Goal: Task Accomplishment & Management: Use online tool/utility

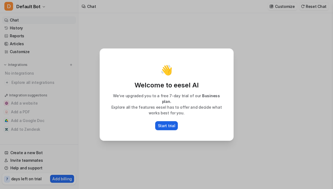
type textarea "**********"
click at [167, 123] on p "Start trial" at bounding box center [166, 126] width 17 height 6
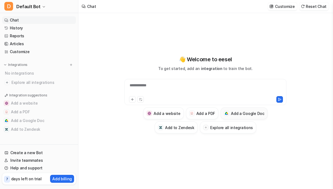
click at [241, 114] on h3 "Add a Google Doc" at bounding box center [248, 114] width 34 height 6
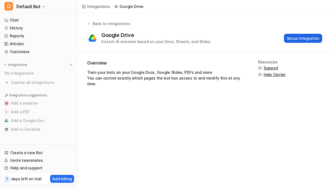
click at [303, 39] on button "Setup Integration" at bounding box center [303, 38] width 38 height 9
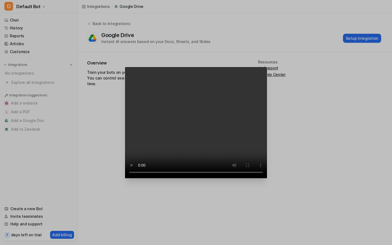
click at [243, 122] on video "Your browser does not support the video tag." at bounding box center [196, 123] width 143 height 112
click at [267, 127] on video "Your browser does not support the video tag." at bounding box center [196, 123] width 143 height 112
click at [219, 120] on video "Your browser does not support the video tag." at bounding box center [196, 123] width 143 height 112
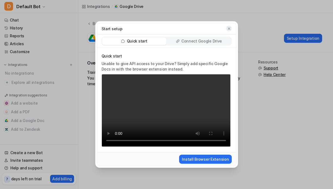
click at [228, 29] on icon "button" at bounding box center [229, 29] width 2 height 2
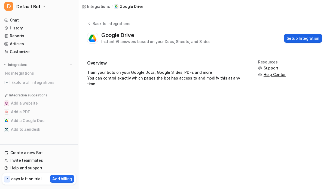
click at [297, 40] on button "Setup Integration" at bounding box center [303, 38] width 38 height 9
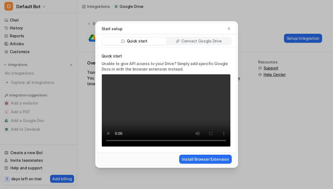
click at [207, 41] on p "Connect Google Drive" at bounding box center [201, 40] width 41 height 5
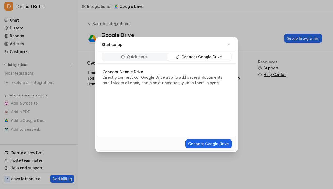
click at [208, 144] on button "Connect Google Drive" at bounding box center [209, 143] width 46 height 9
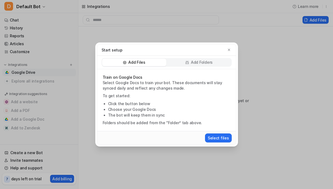
click at [196, 63] on p "Add Folders" at bounding box center [202, 62] width 22 height 5
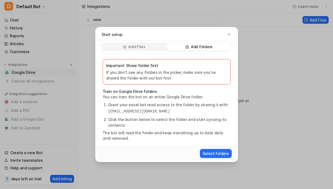
click at [190, 113] on pre "[EMAIL_ADDRESS][DOMAIN_NAME]" at bounding box center [169, 112] width 123 height 6
copy pre "[EMAIL_ADDRESS][DOMAIN_NAME]"
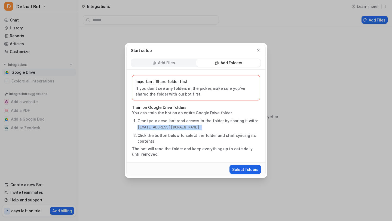
click at [245, 170] on button "Select folders" at bounding box center [246, 169] width 32 height 9
click at [259, 50] on icon "button" at bounding box center [258, 50] width 2 height 2
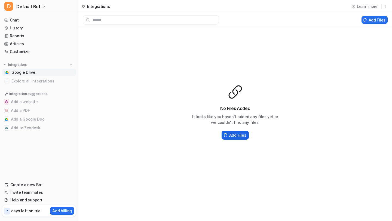
click at [241, 136] on h2 "Add Files" at bounding box center [237, 135] width 17 height 6
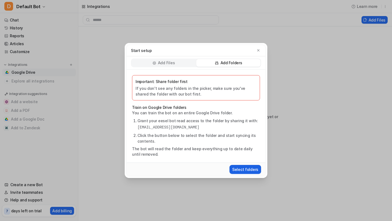
click at [245, 170] on button "Select folders" at bounding box center [246, 169] width 32 height 9
click at [169, 63] on p "Add Files" at bounding box center [166, 62] width 17 height 5
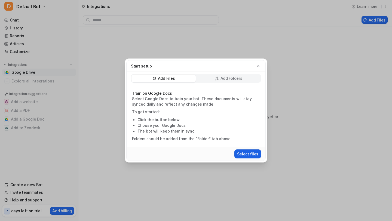
click at [252, 155] on button "Select files" at bounding box center [248, 154] width 27 height 9
click at [45, 165] on div "Start setup Add Files Add Folders Train on Google Docs Select Google Docs to tr…" at bounding box center [196, 110] width 392 height 221
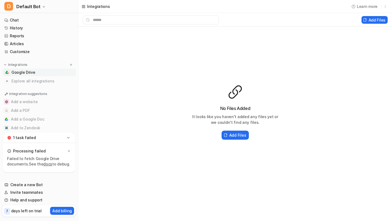
click at [45, 165] on link "docs" at bounding box center [47, 164] width 9 height 5
